Goal: Task Accomplishment & Management: Manage account settings

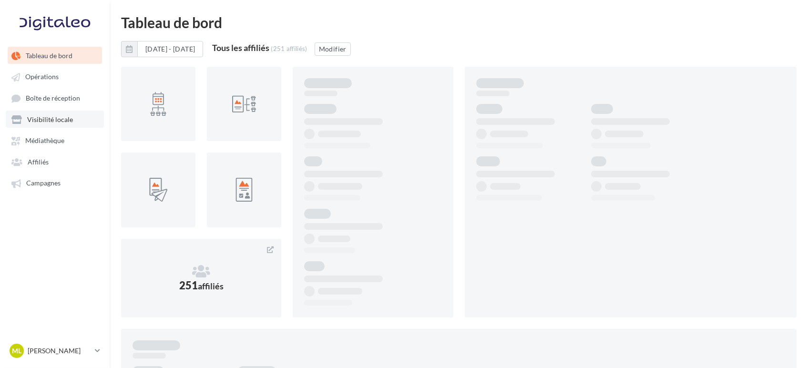
drag, startPoint x: 0, startPoint y: 0, endPoint x: 50, endPoint y: 124, distance: 133.8
click at [50, 124] on link "Visibilité locale" at bounding box center [55, 119] width 98 height 17
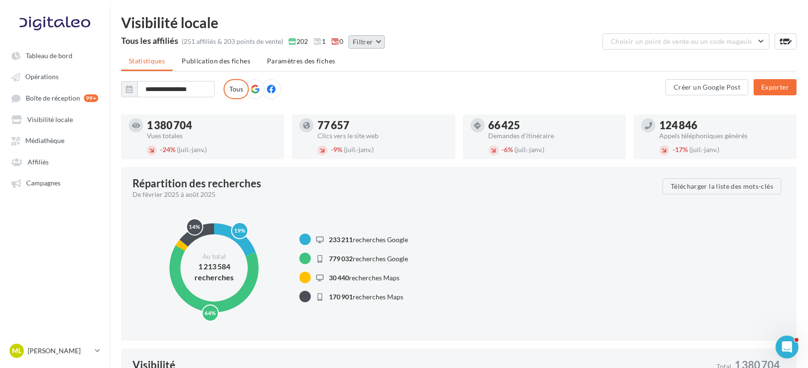
click at [358, 45] on button "Filtrer" at bounding box center [366, 41] width 36 height 13
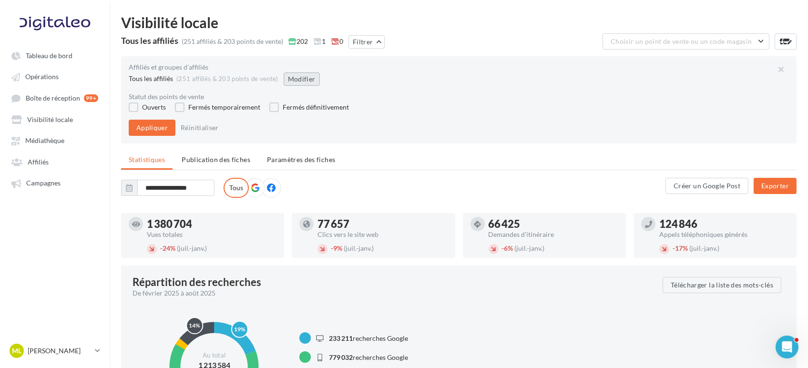
click at [301, 80] on button "Modifier" at bounding box center [301, 78] width 36 height 13
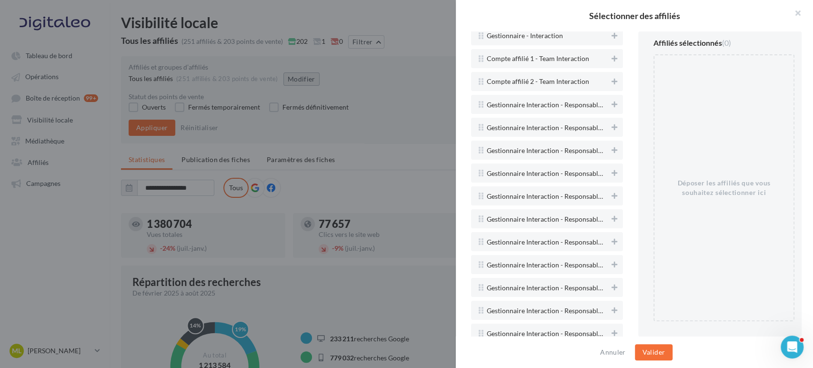
scroll to position [2170, 0]
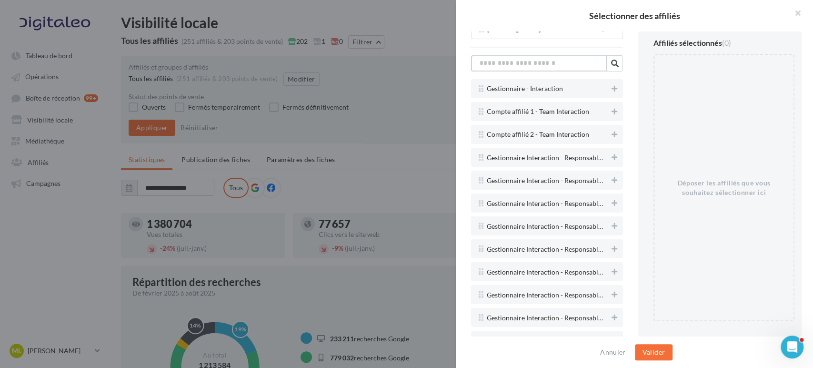
click at [554, 60] on input "text" at bounding box center [539, 63] width 136 height 16
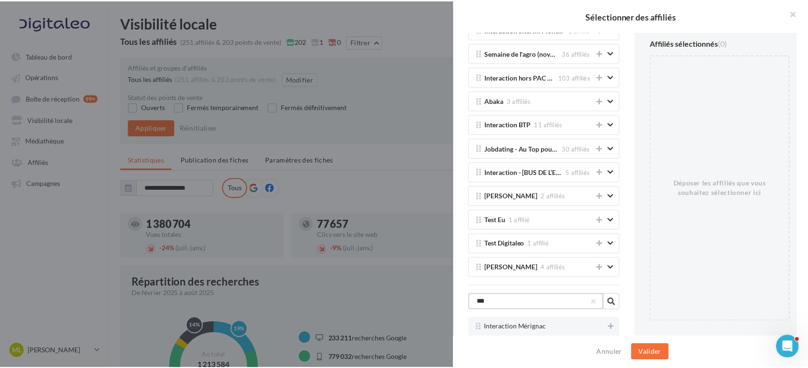
scroll to position [1921, 0]
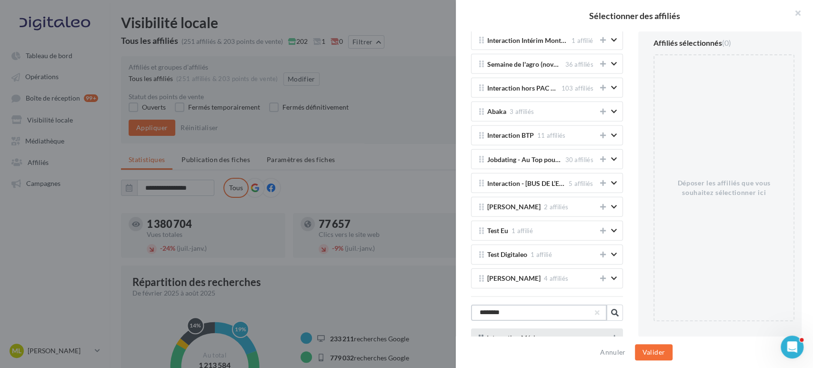
type input "********"
click at [612, 334] on icon at bounding box center [615, 337] width 6 height 7
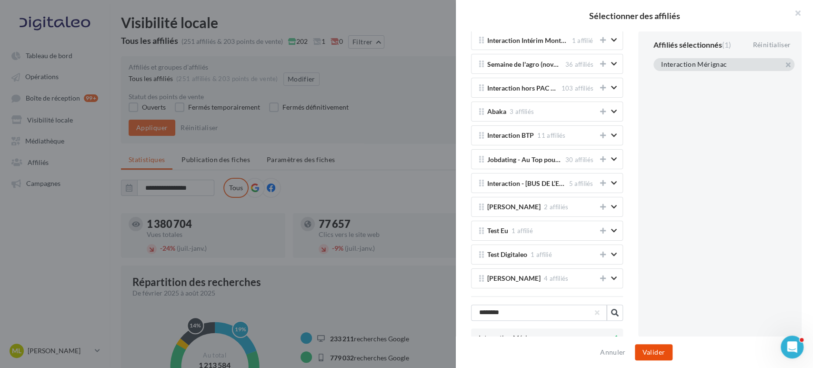
click at [652, 355] on button "Valider" at bounding box center [654, 352] width 38 height 16
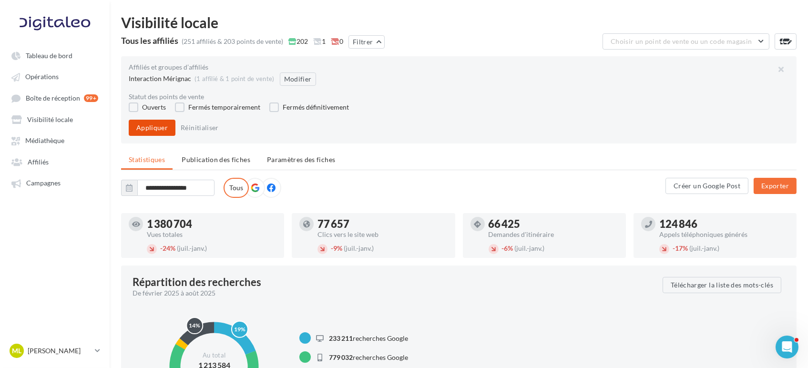
click at [155, 132] on button "Appliquer" at bounding box center [152, 128] width 47 height 16
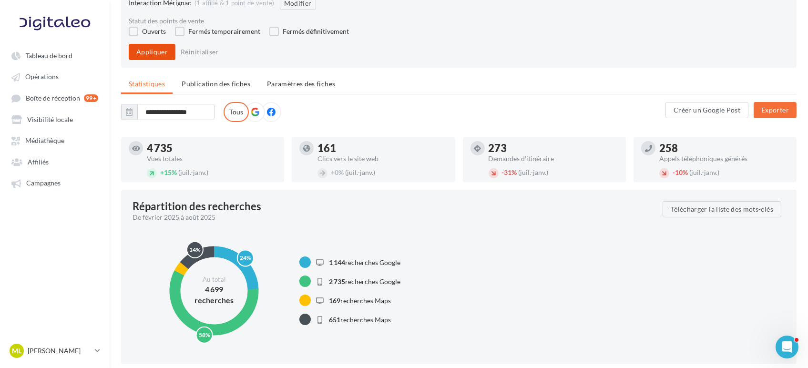
scroll to position [0, 0]
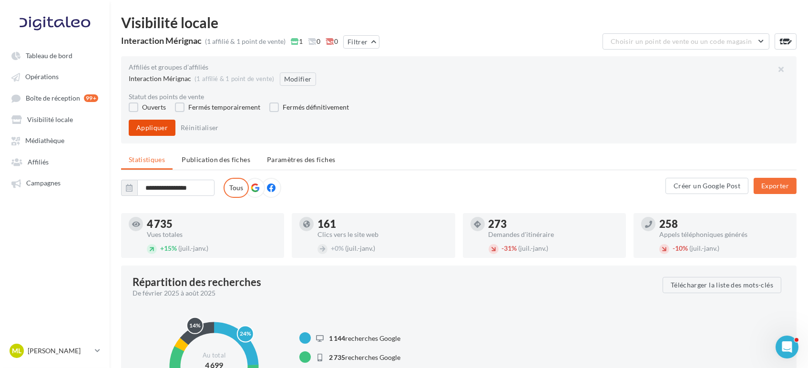
click at [141, 122] on button "Appliquer" at bounding box center [152, 128] width 47 height 16
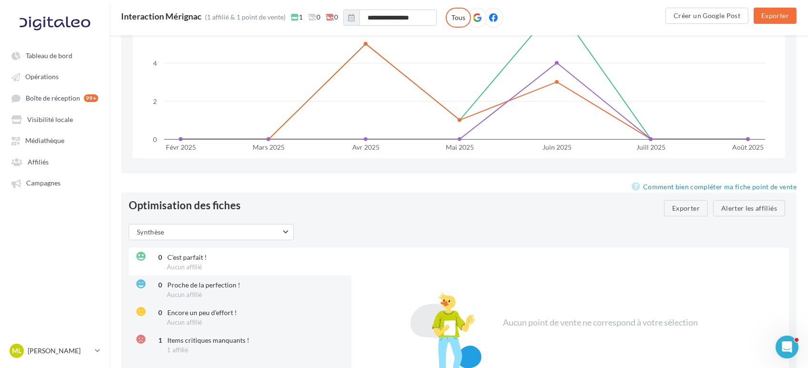
scroll to position [1111, 0]
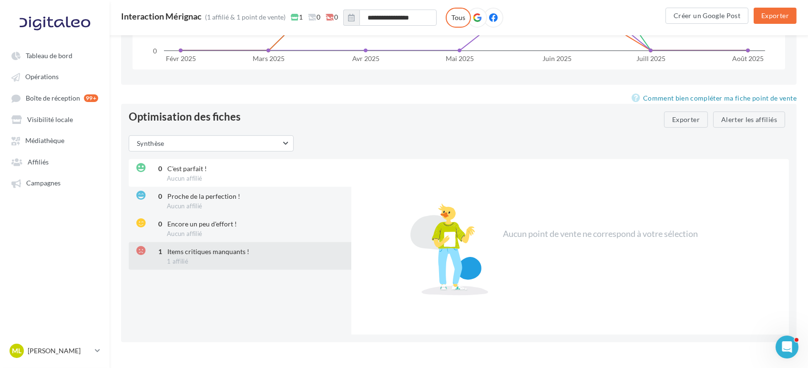
click at [216, 242] on div "1 Items critiques manquants ! 1 affilié" at bounding box center [241, 256] width 224 height 28
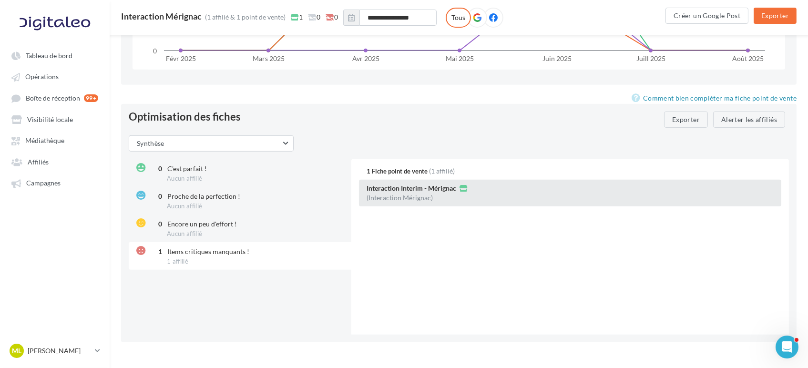
click at [531, 198] on div "Interaction Interim - Mérignac (Interaction Mérignac)" at bounding box center [570, 193] width 422 height 27
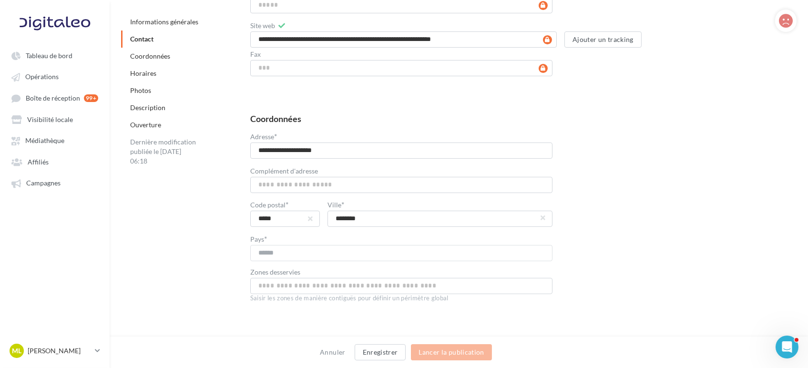
scroll to position [423, 0]
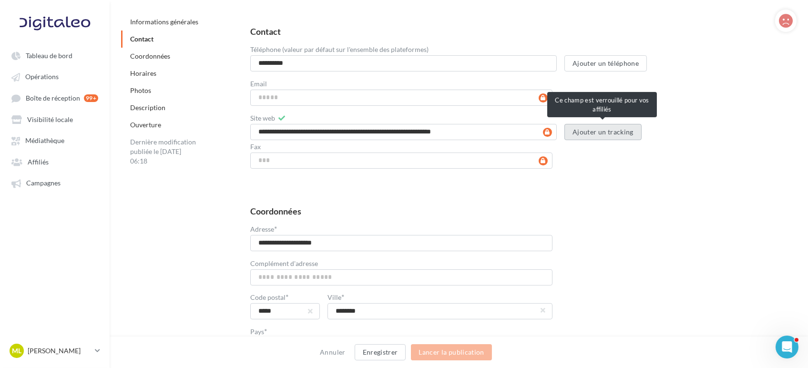
click at [602, 126] on button "Ajouter un tracking" at bounding box center [602, 132] width 77 height 16
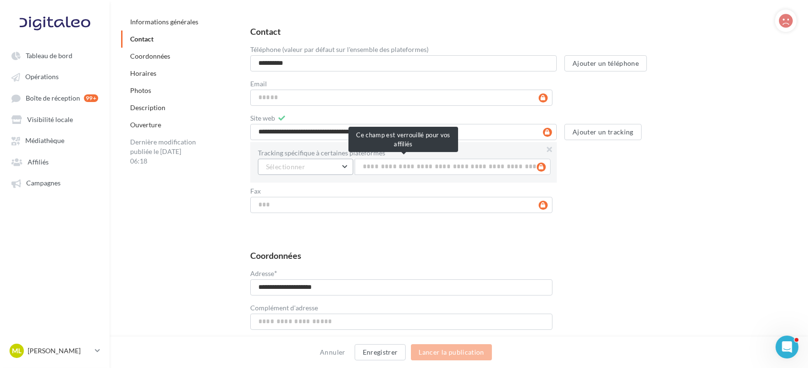
click at [343, 169] on button "Sélectionner" at bounding box center [305, 167] width 95 height 16
click at [333, 187] on button "Google" at bounding box center [329, 191] width 143 height 25
click at [438, 163] on input "text" at bounding box center [452, 167] width 196 height 16
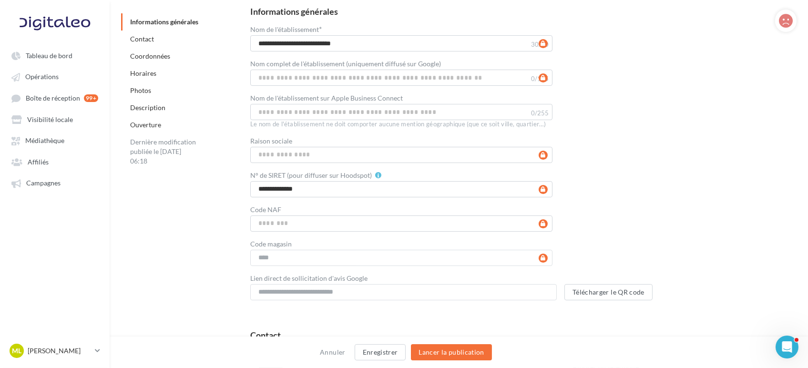
scroll to position [264, 0]
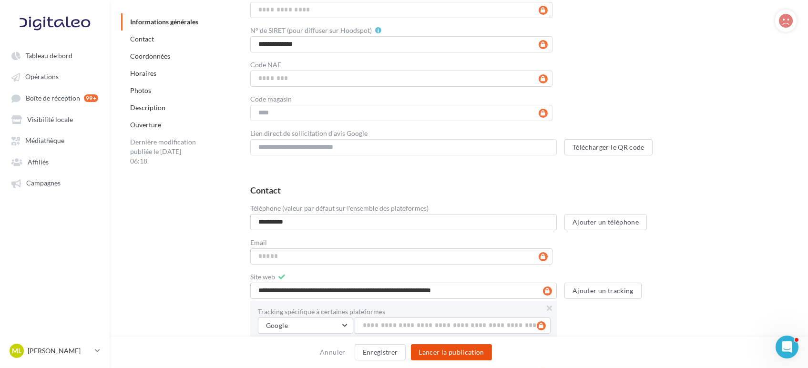
click at [460, 351] on button "Lancer la publication" at bounding box center [451, 352] width 81 height 16
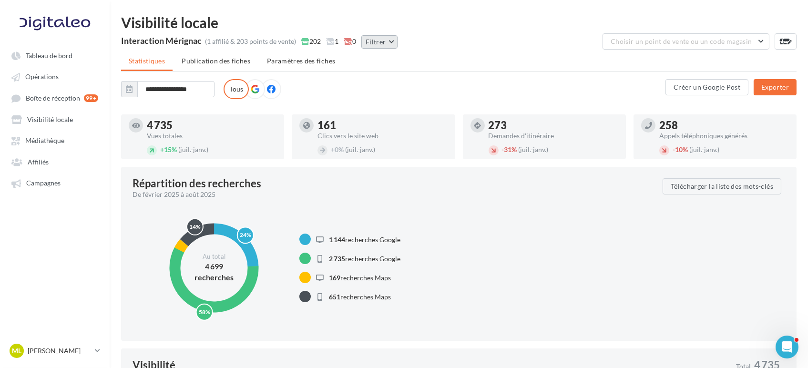
click at [373, 40] on button "Filtrer" at bounding box center [379, 41] width 36 height 13
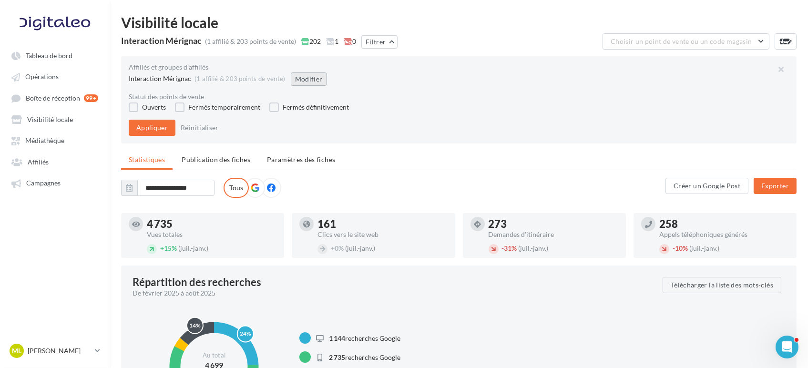
click at [311, 79] on button "Modifier" at bounding box center [309, 78] width 36 height 13
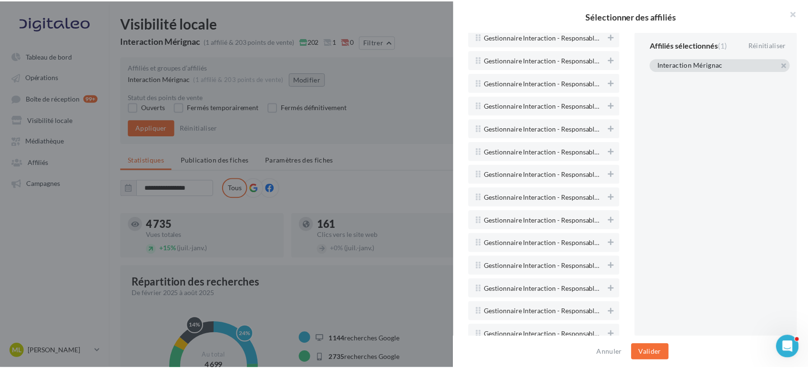
scroll to position [2170, 0]
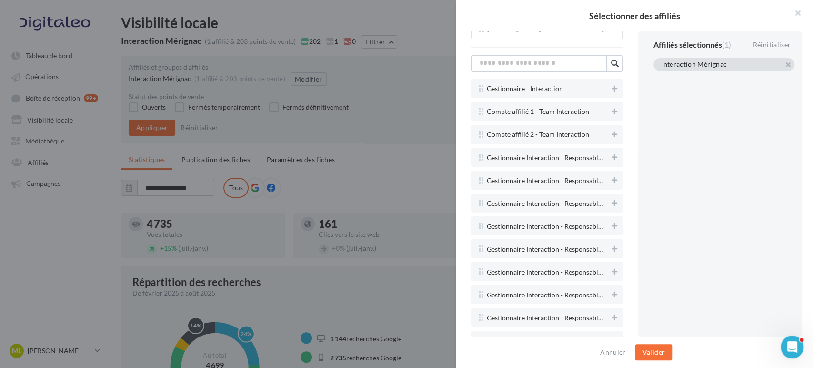
click at [545, 58] on input "text" at bounding box center [539, 63] width 136 height 16
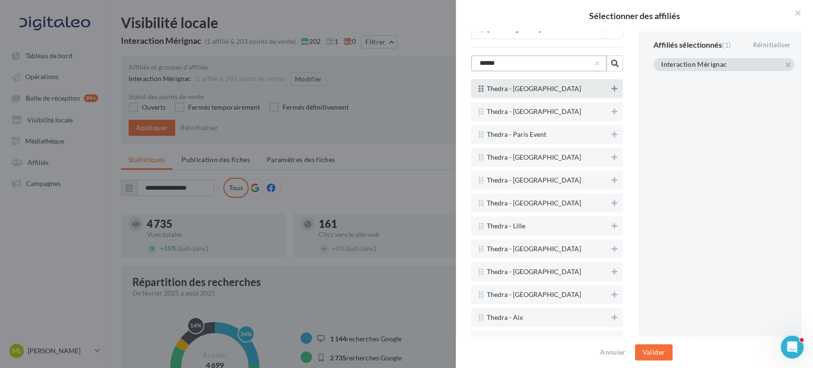
type input "******"
click at [612, 85] on icon at bounding box center [615, 88] width 6 height 7
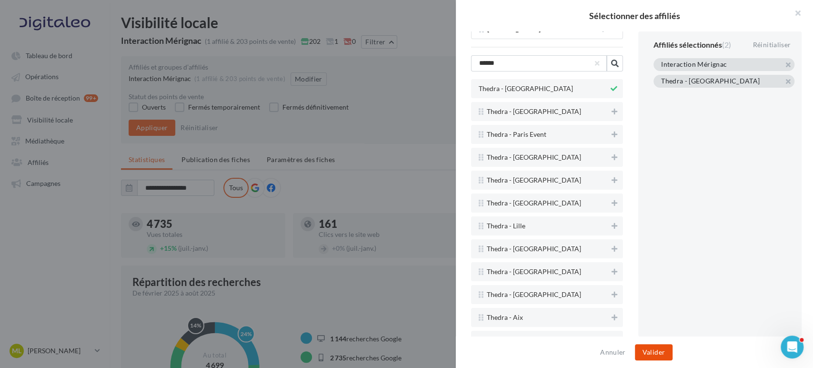
click at [656, 354] on button "Valider" at bounding box center [654, 352] width 38 height 16
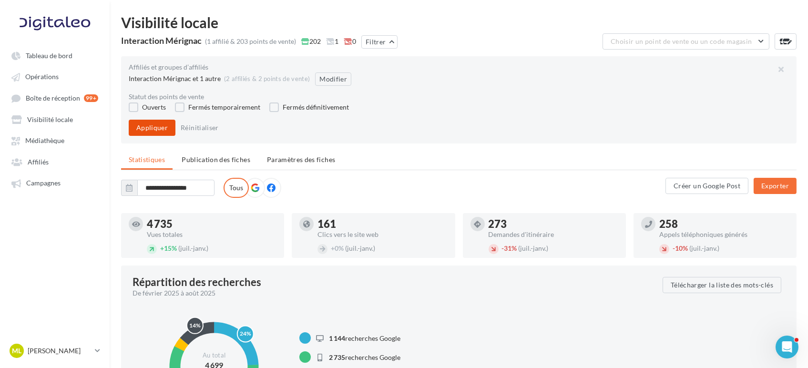
click at [143, 127] on button "Appliquer" at bounding box center [152, 128] width 47 height 16
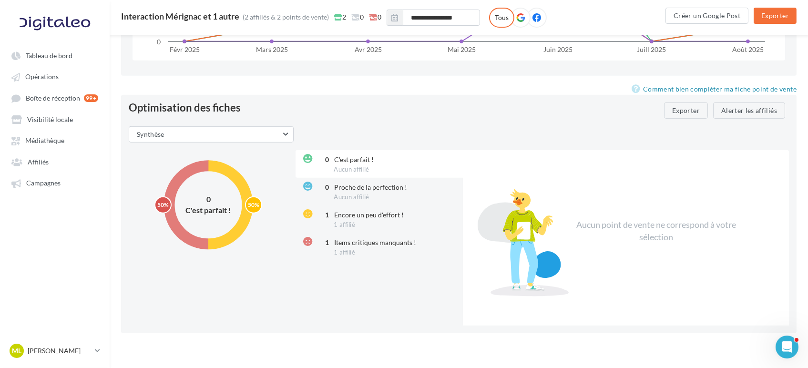
scroll to position [1125, 0]
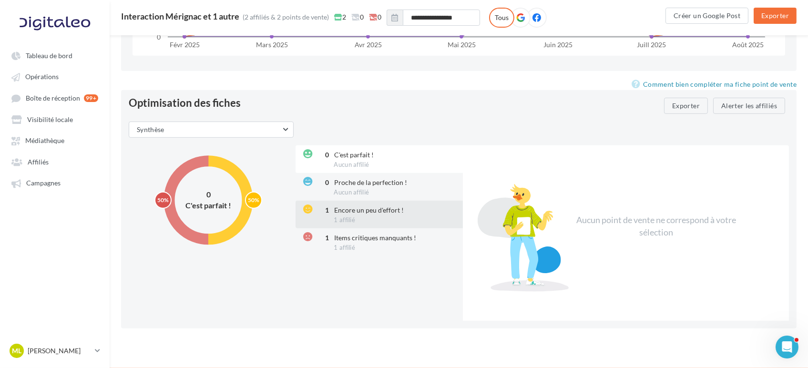
click at [355, 212] on div "1 Encore un peu d'effort ! 1 affilié" at bounding box center [379, 215] width 169 height 28
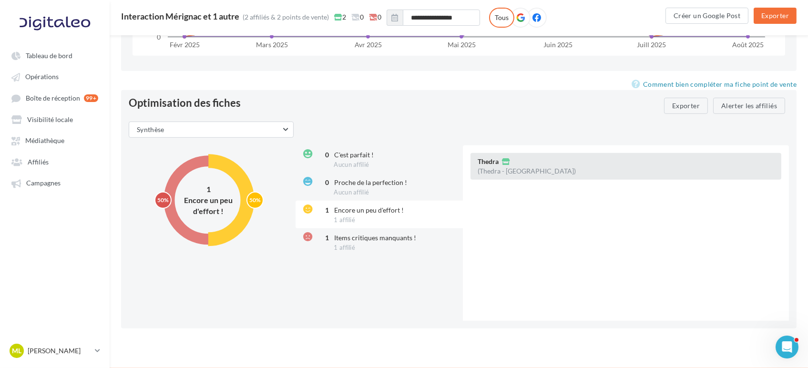
click at [545, 171] on div "Thedra (Thedra - [GEOGRAPHIC_DATA])" at bounding box center [625, 166] width 311 height 27
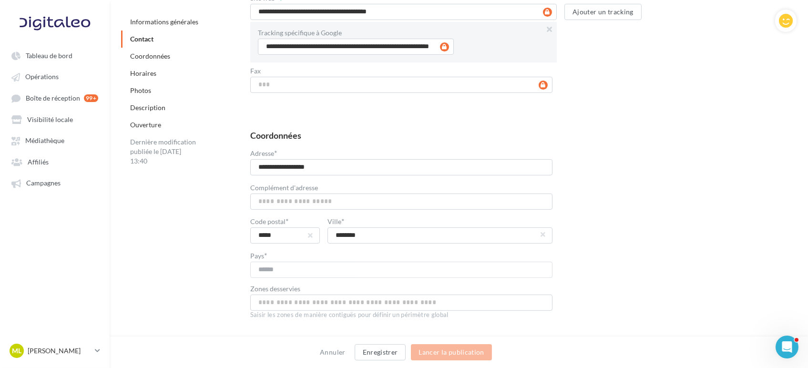
scroll to position [437, 0]
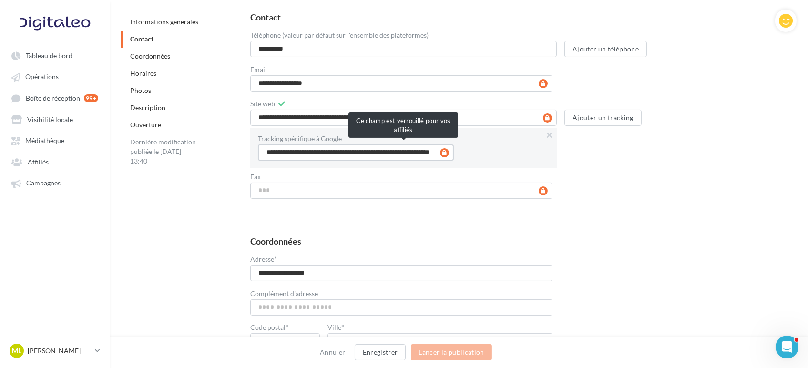
click at [393, 152] on input "**********" at bounding box center [356, 152] width 196 height 16
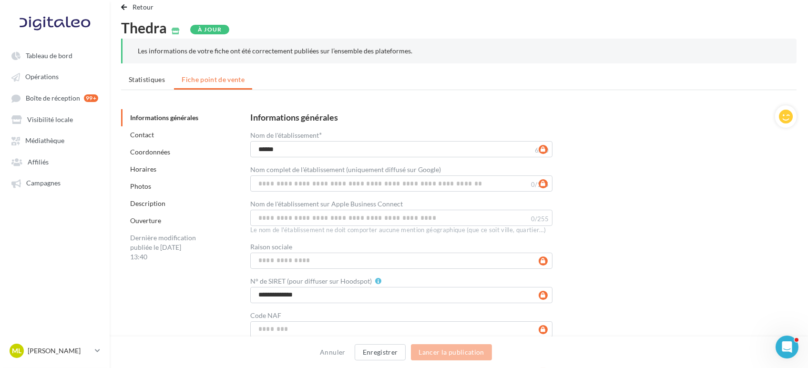
scroll to position [0, 0]
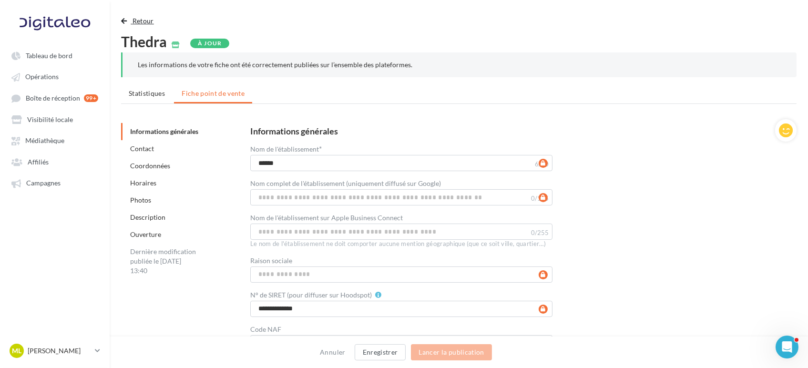
click at [143, 24] on span "Retour" at bounding box center [142, 21] width 21 height 8
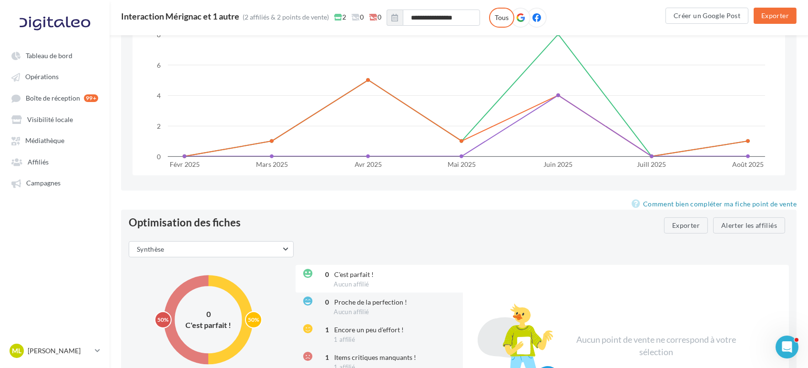
scroll to position [1125, 0]
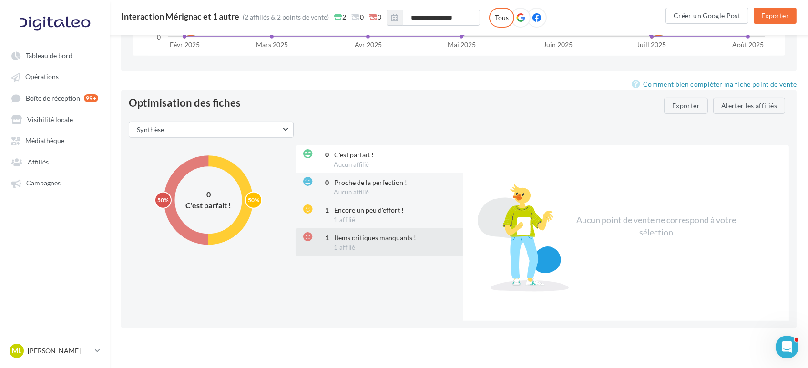
click at [362, 248] on div "1 Items critiques manquants ! 1 affilié" at bounding box center [379, 242] width 169 height 28
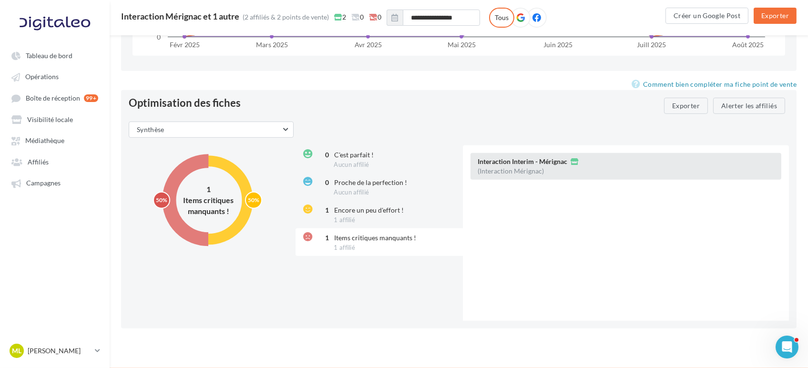
click at [546, 164] on div "Interaction Interim - Mérignac" at bounding box center [626, 162] width 296 height 10
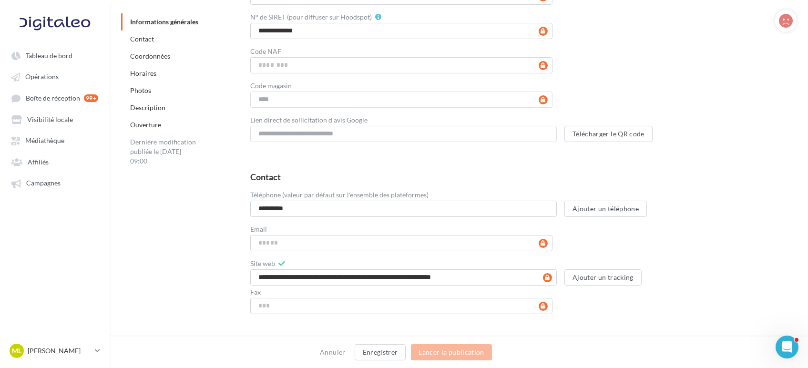
scroll to position [384, 0]
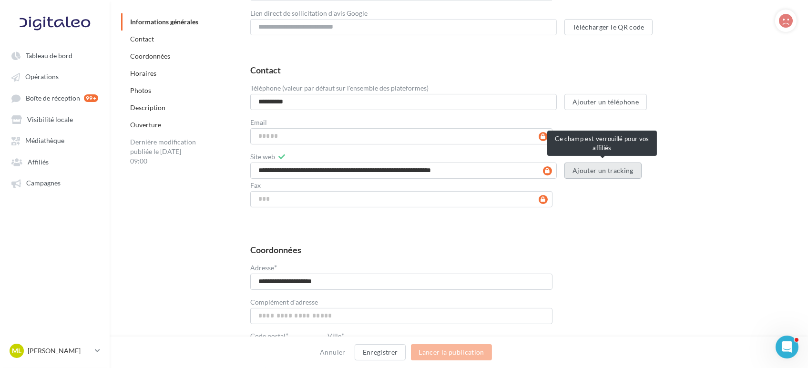
click at [618, 176] on button "Ajouter un tracking" at bounding box center [602, 170] width 77 height 16
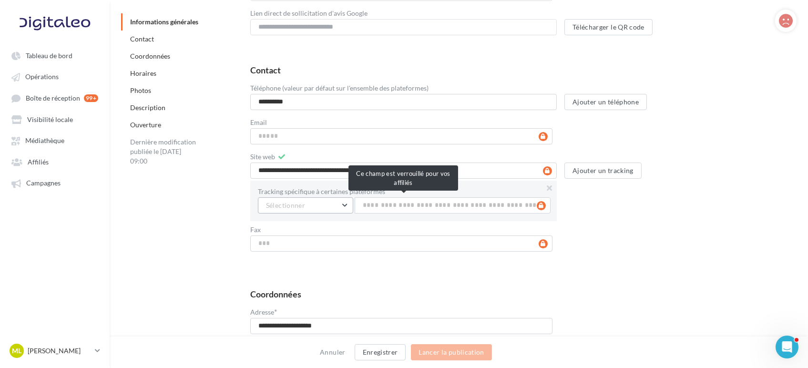
click at [333, 209] on button "Sélectionner" at bounding box center [305, 205] width 95 height 16
click at [319, 224] on button "Google" at bounding box center [329, 229] width 143 height 25
click at [398, 198] on input "text" at bounding box center [452, 205] width 196 height 16
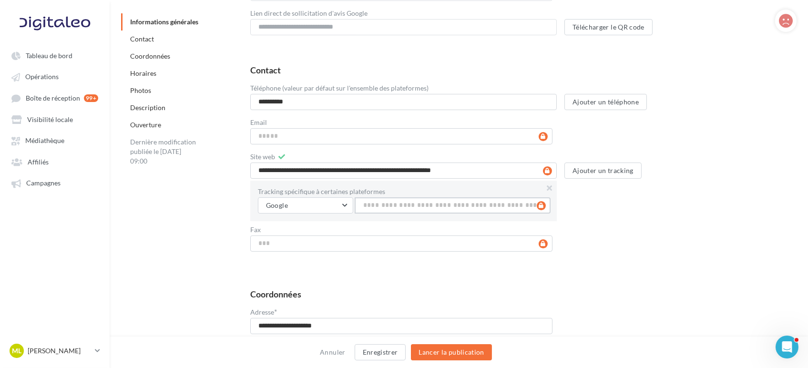
paste input "**********"
type input "**********"
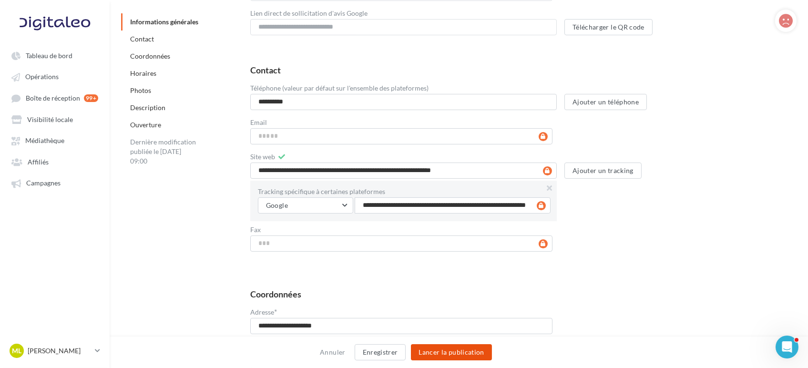
click at [468, 346] on button "Lancer la publication" at bounding box center [451, 352] width 81 height 16
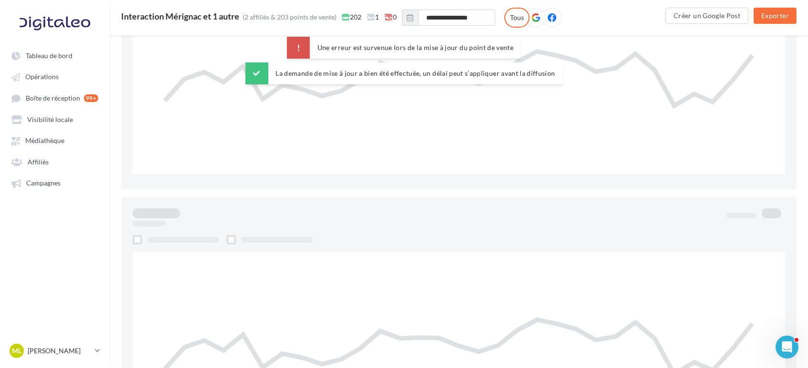
click at [644, 267] on div at bounding box center [458, 347] width 591 height 191
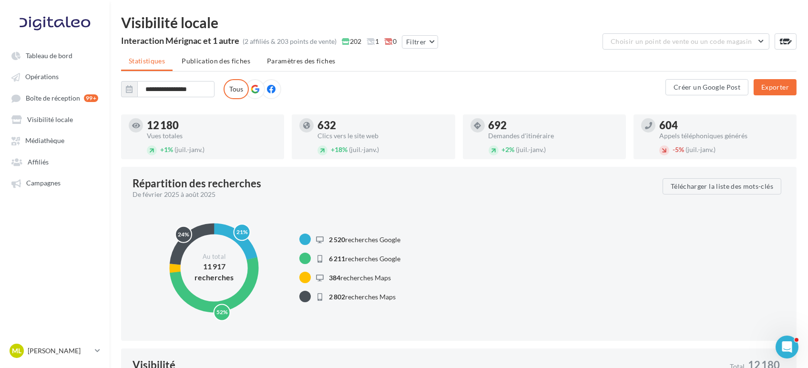
click at [258, 88] on icon at bounding box center [255, 89] width 9 height 9
click at [235, 63] on span "Publication des fiches" at bounding box center [216, 61] width 69 height 8
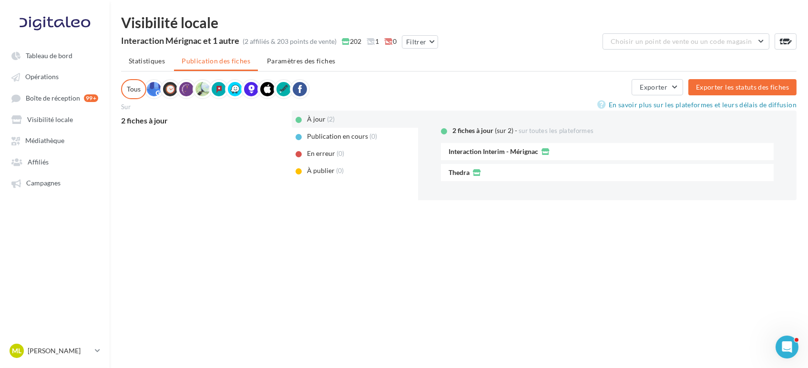
click at [336, 153] on div "(0)" at bounding box center [344, 154] width 16 height 10
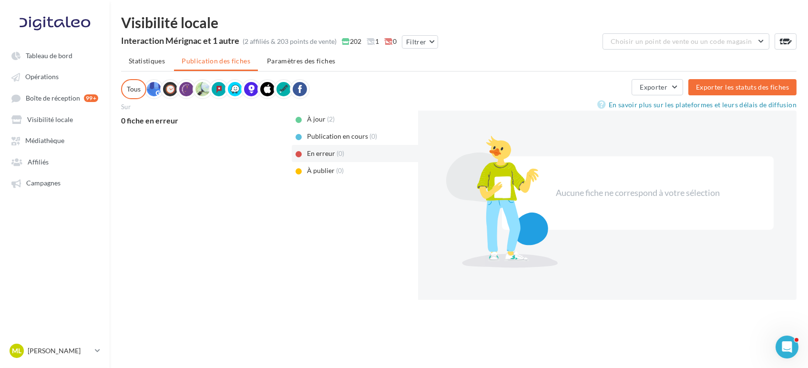
click at [331, 170] on span "À publier" at bounding box center [321, 170] width 28 height 8
click at [50, 125] on link "Visibilité locale" at bounding box center [55, 119] width 98 height 17
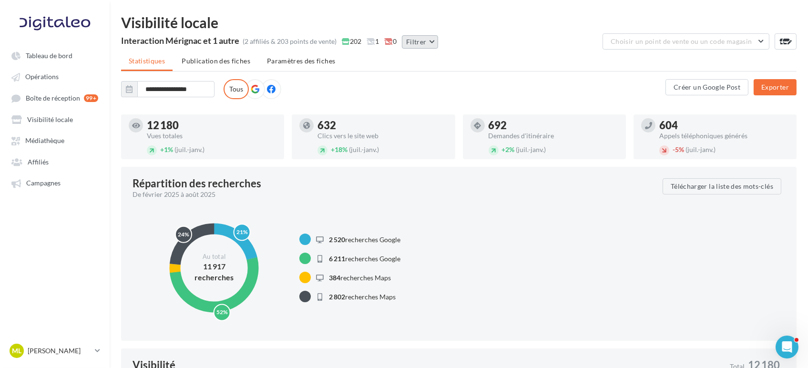
click at [419, 43] on button "Filtrer" at bounding box center [420, 41] width 36 height 13
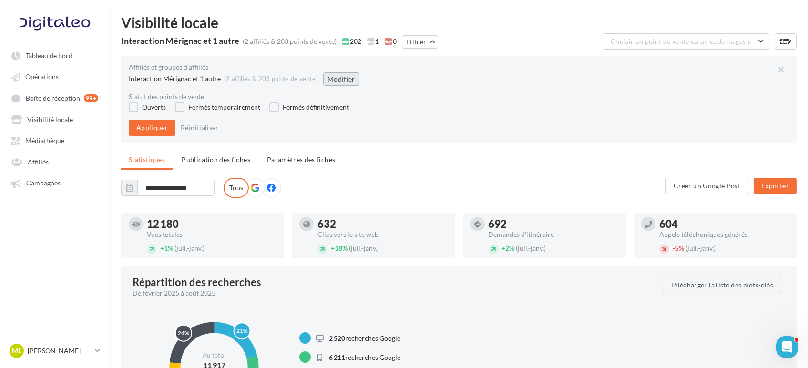
click at [326, 76] on button "Modifier" at bounding box center [341, 78] width 36 height 13
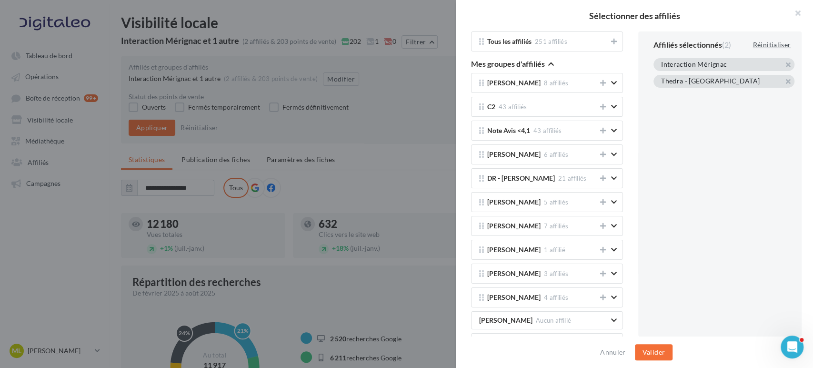
click at [759, 39] on div "Réinitialiser" at bounding box center [772, 44] width 46 height 11
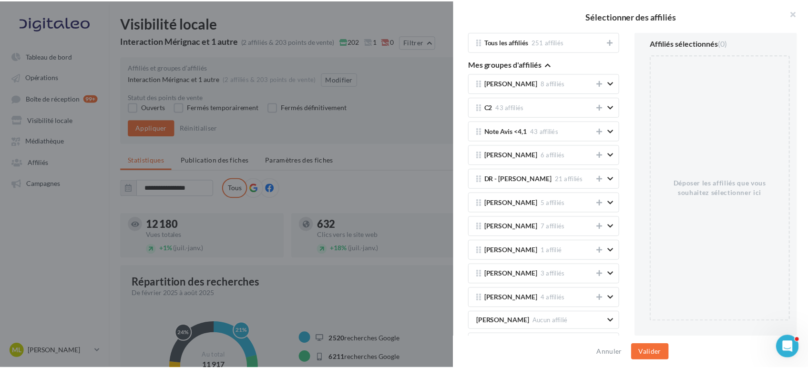
scroll to position [324, 0]
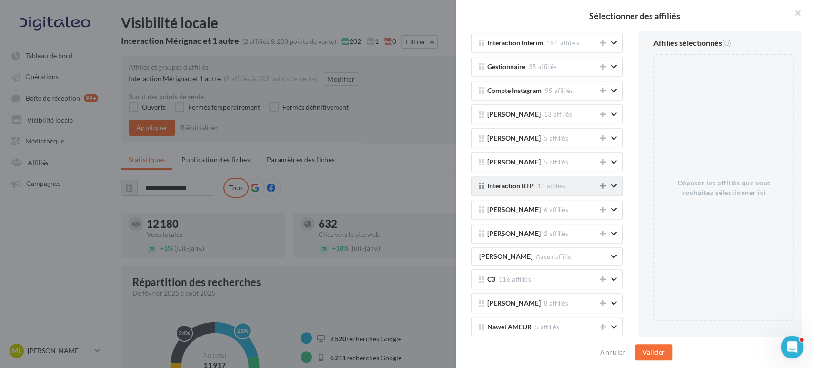
click at [600, 184] on icon at bounding box center [603, 185] width 6 height 7
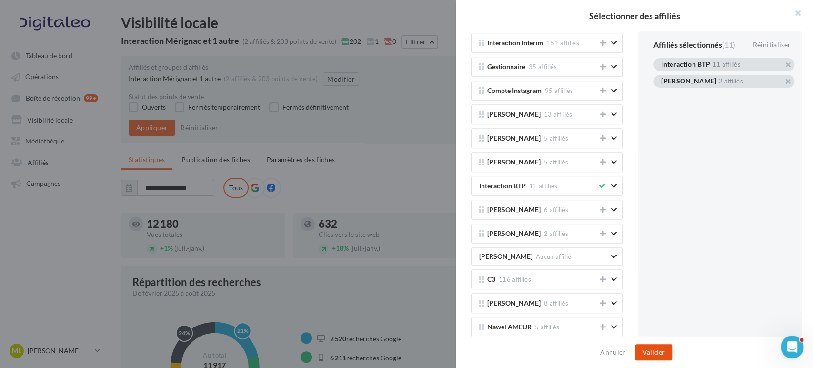
click at [659, 353] on button "Valider" at bounding box center [654, 352] width 38 height 16
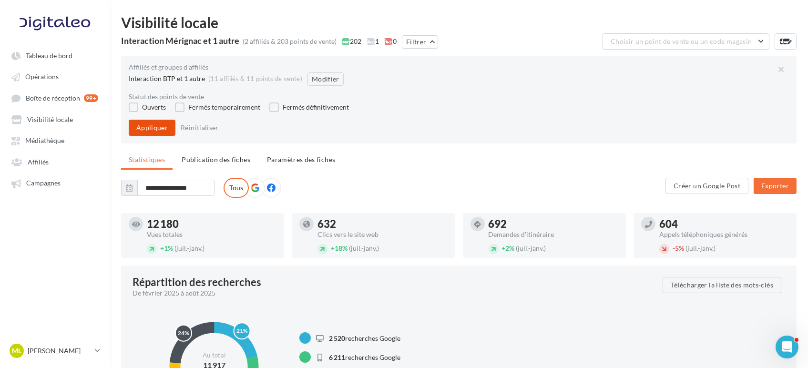
click at [143, 132] on button "Appliquer" at bounding box center [152, 128] width 47 height 16
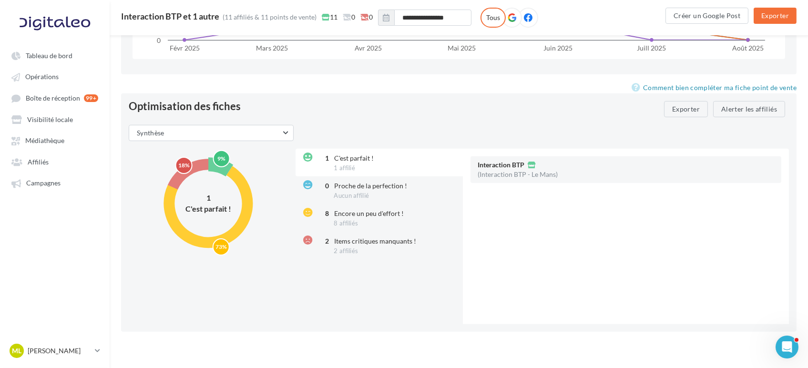
scroll to position [1125, 0]
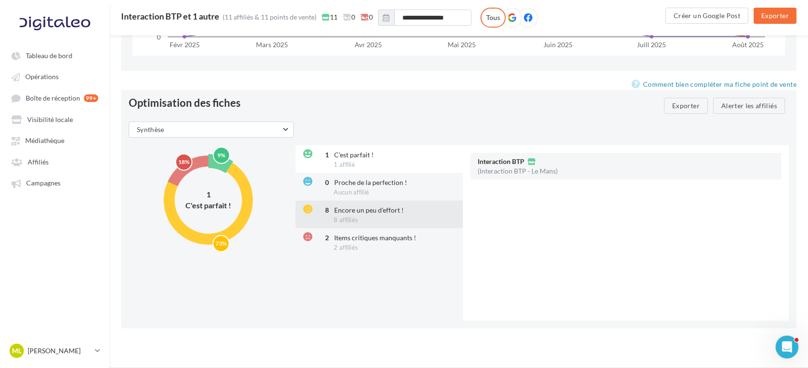
click at [381, 208] on span "Encore un peu d'effort !" at bounding box center [369, 210] width 70 height 8
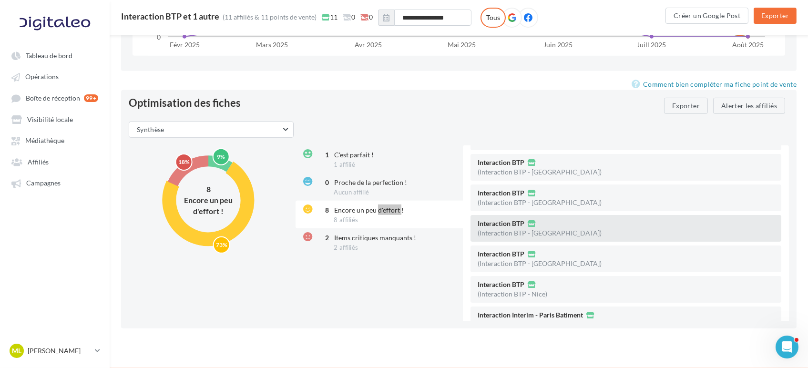
scroll to position [80, 0]
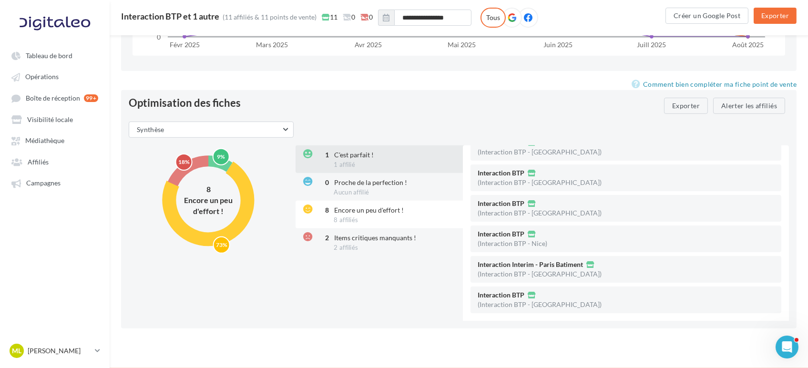
click at [357, 151] on span "C'est parfait !" at bounding box center [354, 155] width 40 height 8
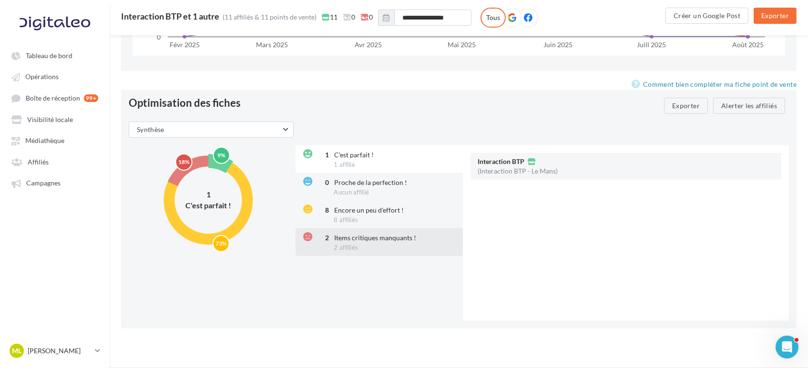
click at [411, 233] on span "Items critiques manquants !" at bounding box center [375, 237] width 82 height 8
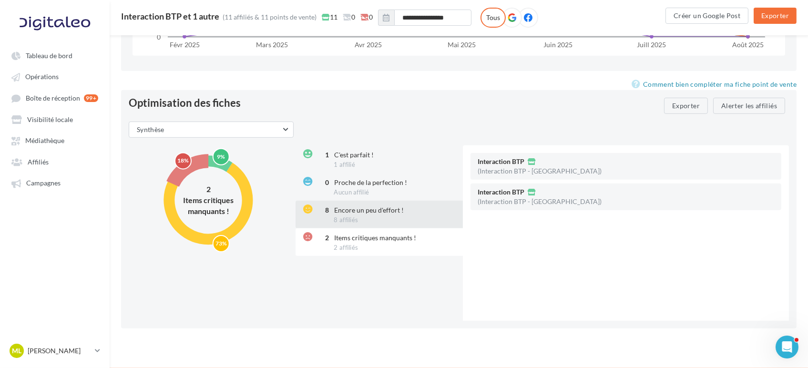
click at [349, 216] on span "8 affiliés" at bounding box center [345, 220] width 24 height 8
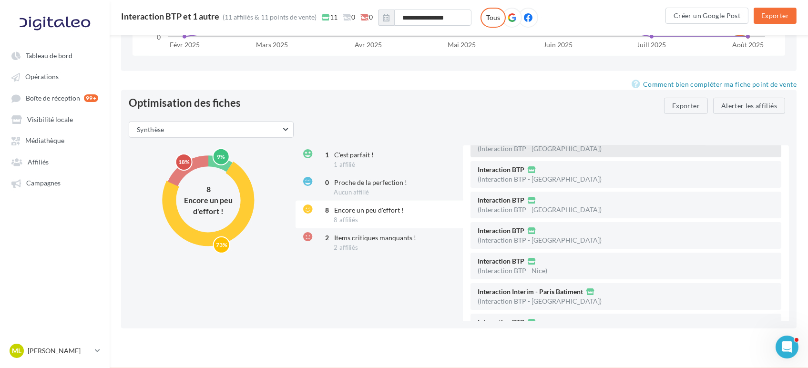
scroll to position [80, 0]
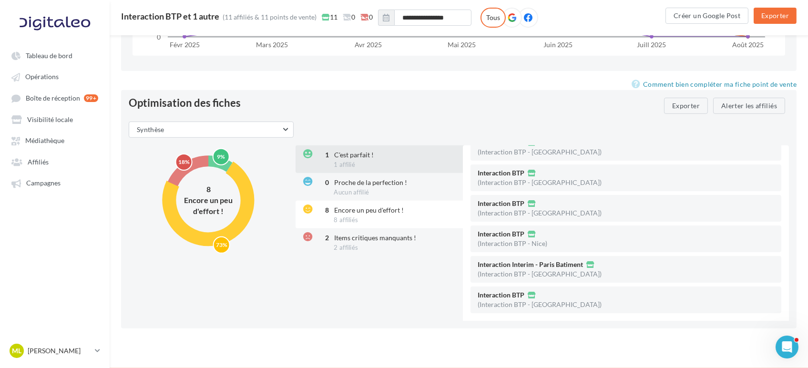
click at [388, 159] on div "1 C'est parfait ! 1 affilié" at bounding box center [379, 159] width 169 height 28
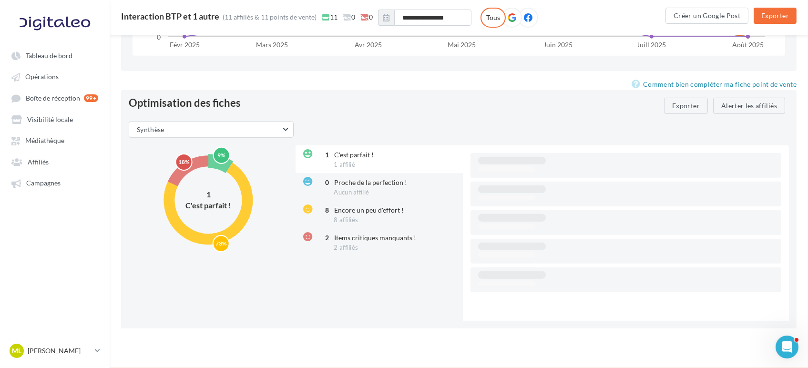
scroll to position [0, 0]
